Goal: Transaction & Acquisition: Purchase product/service

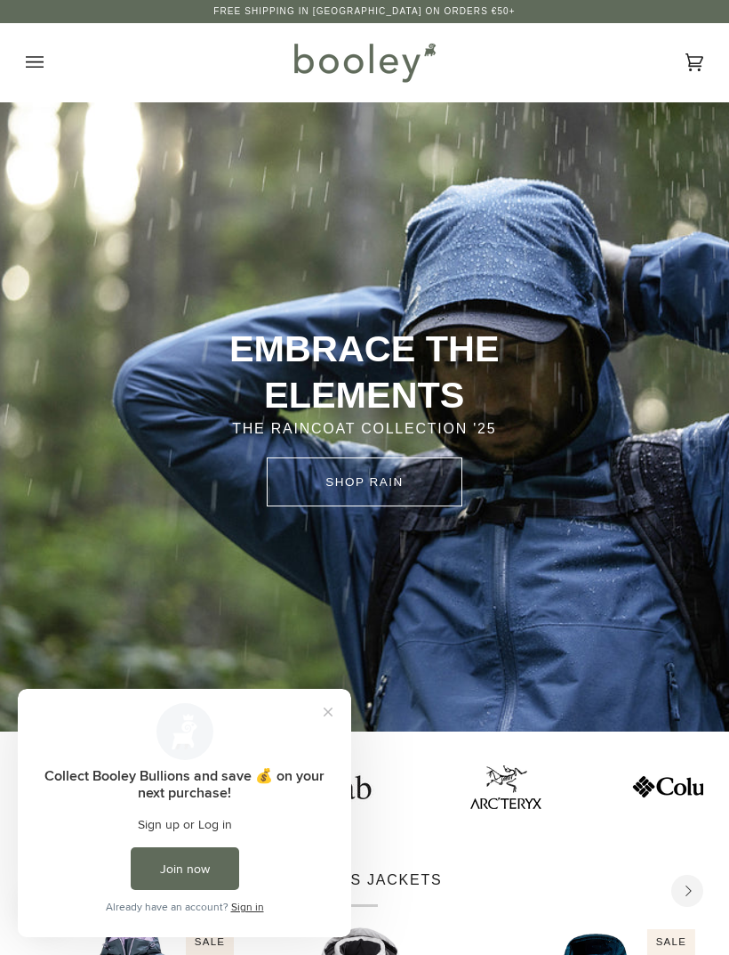
click at [335, 704] on button "Close prompt" at bounding box center [328, 712] width 32 height 32
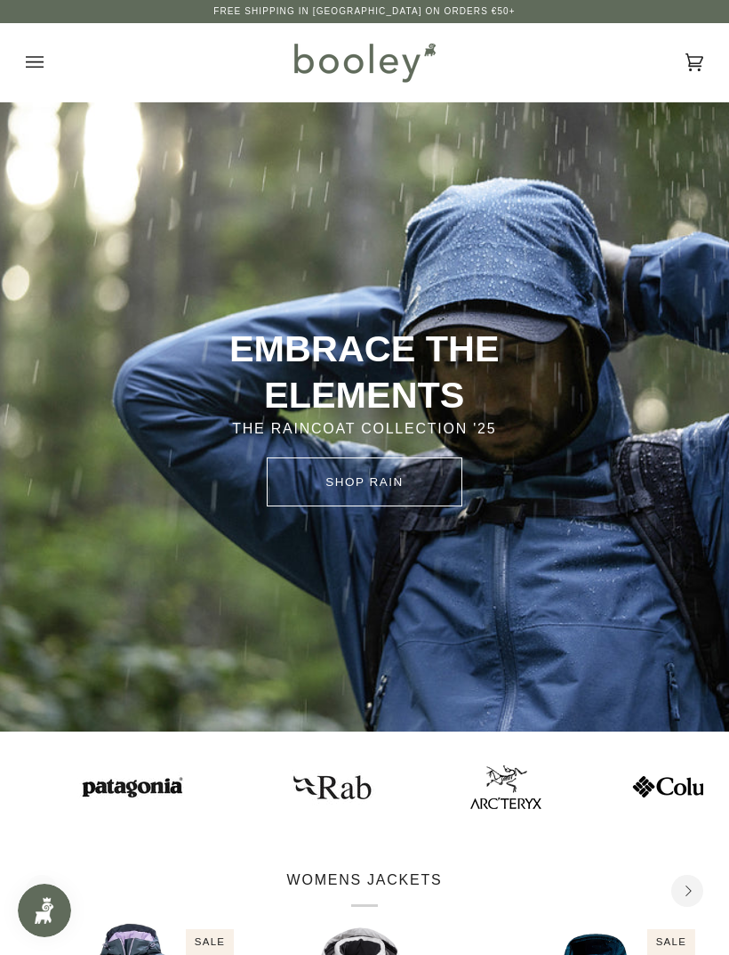
click at [29, 60] on icon "Open menu" at bounding box center [35, 62] width 18 height 27
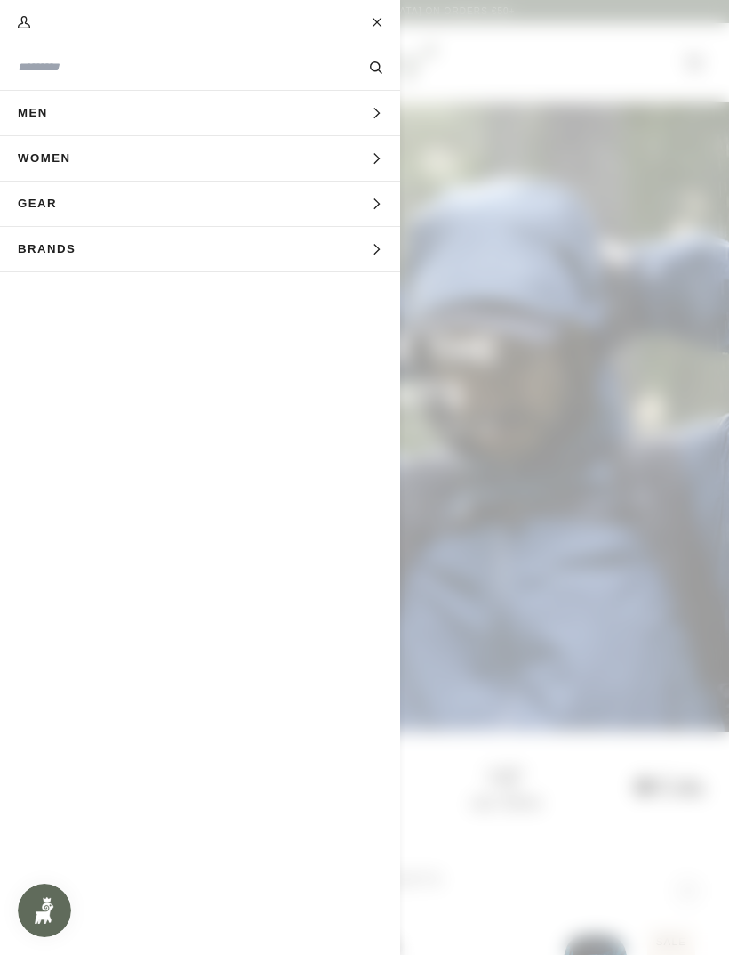
click at [29, 113] on span "Men" at bounding box center [39, 113] width 78 height 44
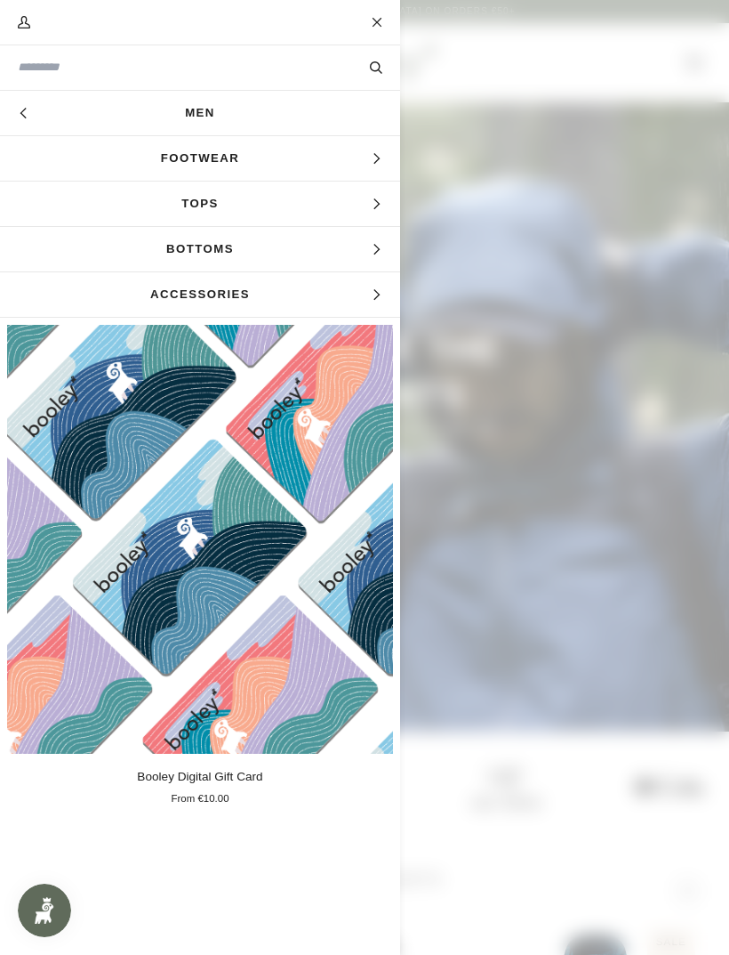
click at [157, 295] on span "Accessories" at bounding box center [200, 294] width 400 height 44
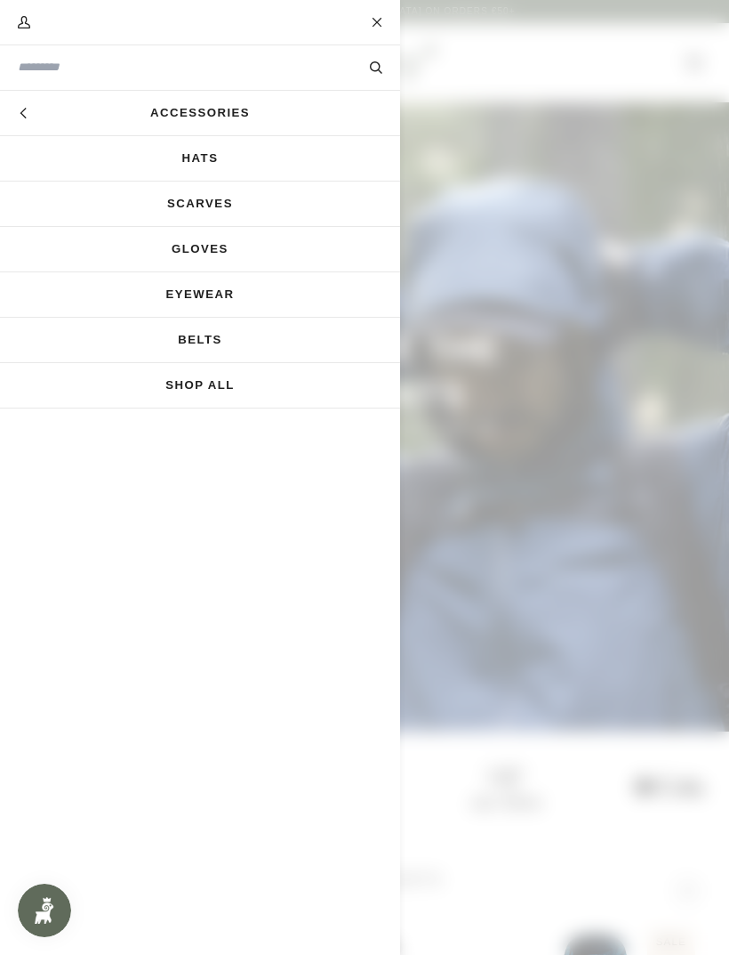
click at [164, 118] on link "Accessories" at bounding box center [200, 113] width 400 height 44
click at [174, 258] on link "Gloves" at bounding box center [200, 249] width 400 height 44
